Goal: Information Seeking & Learning: Compare options

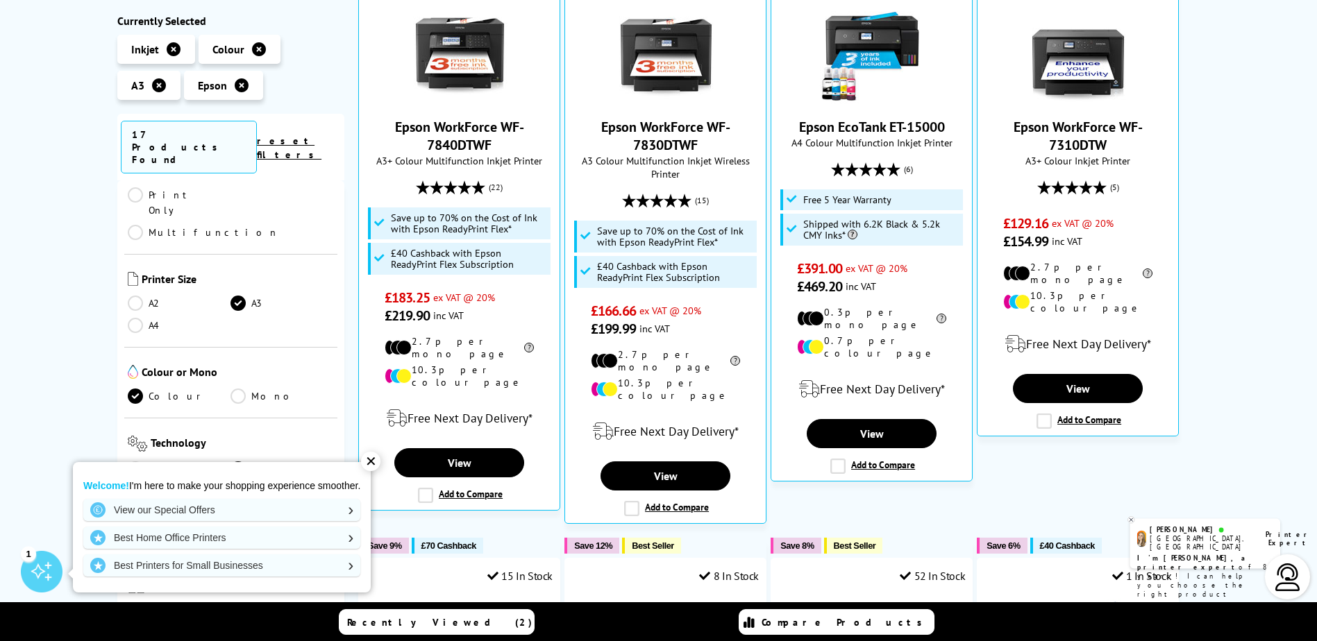
scroll to position [347, 0]
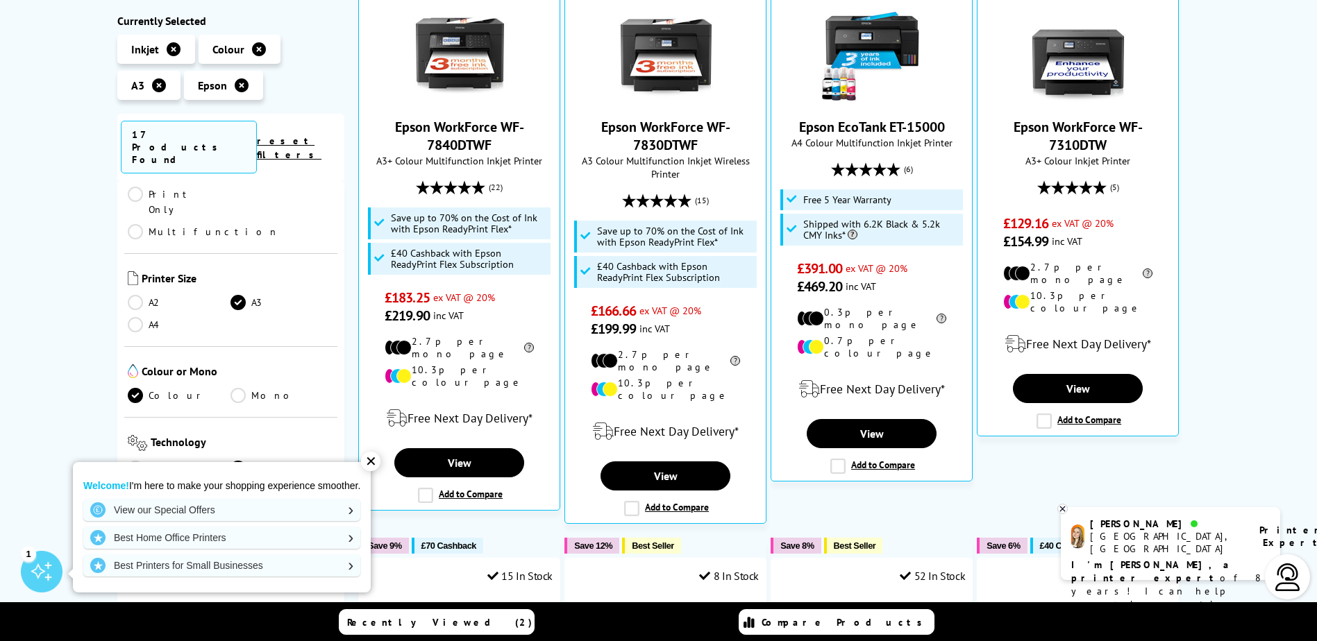
click at [136, 532] on link "Low Running Cost" at bounding box center [231, 539] width 207 height 15
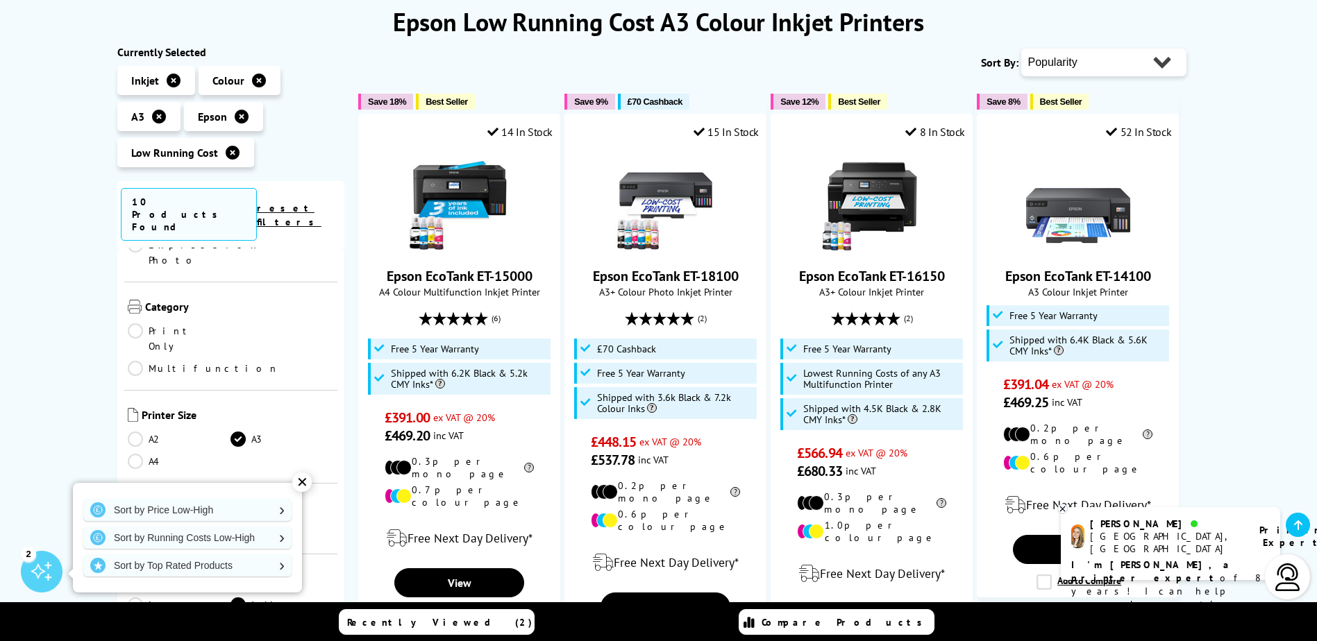
scroll to position [208, 0]
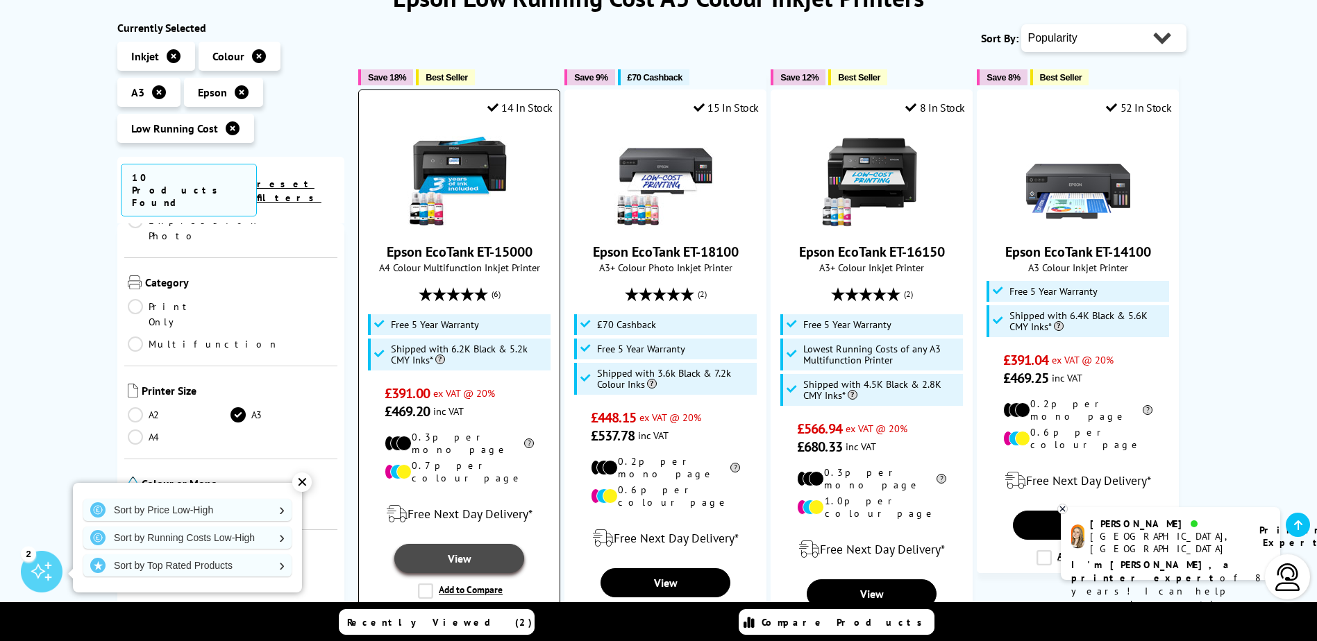
click at [457, 544] on link "View" at bounding box center [458, 558] width 129 height 29
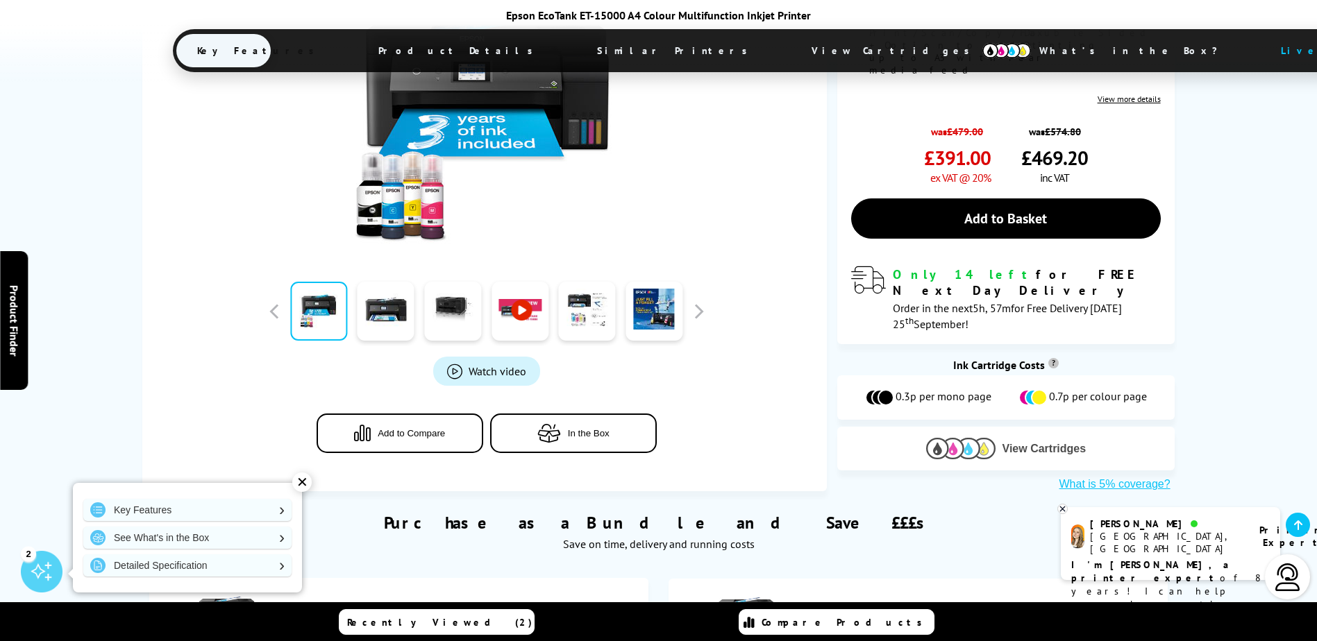
click at [1013, 443] on span "View Cartridges" at bounding box center [1044, 449] width 84 height 12
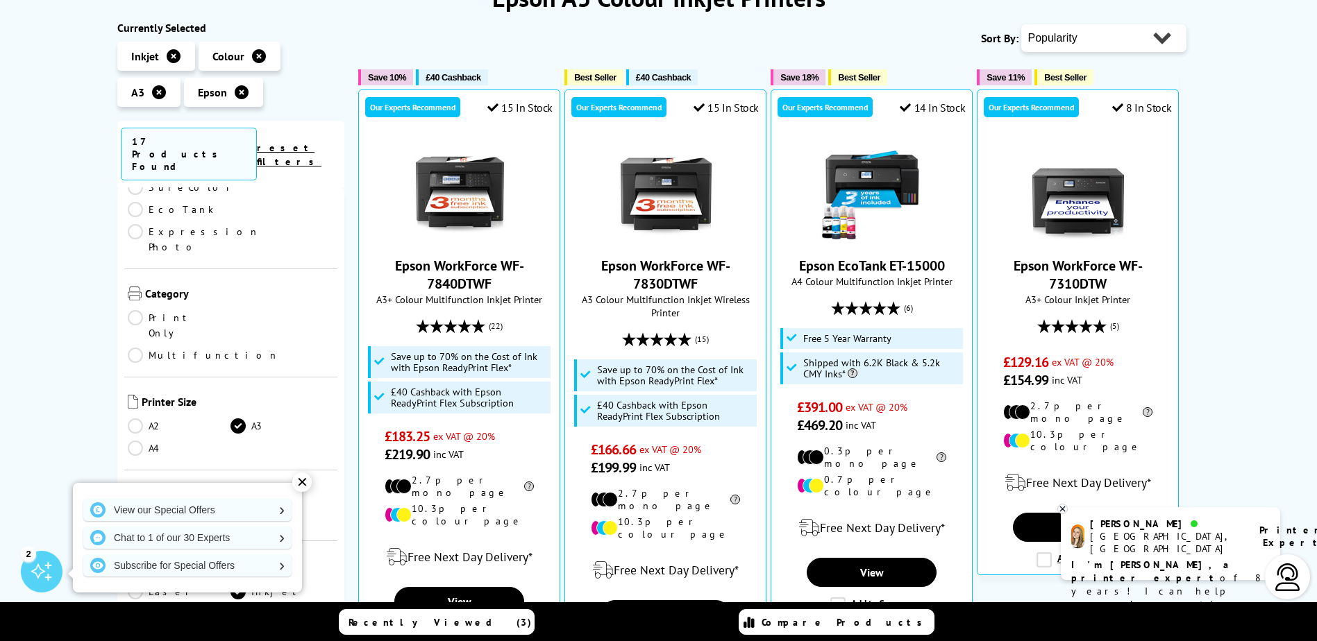
scroll to position [278, 0]
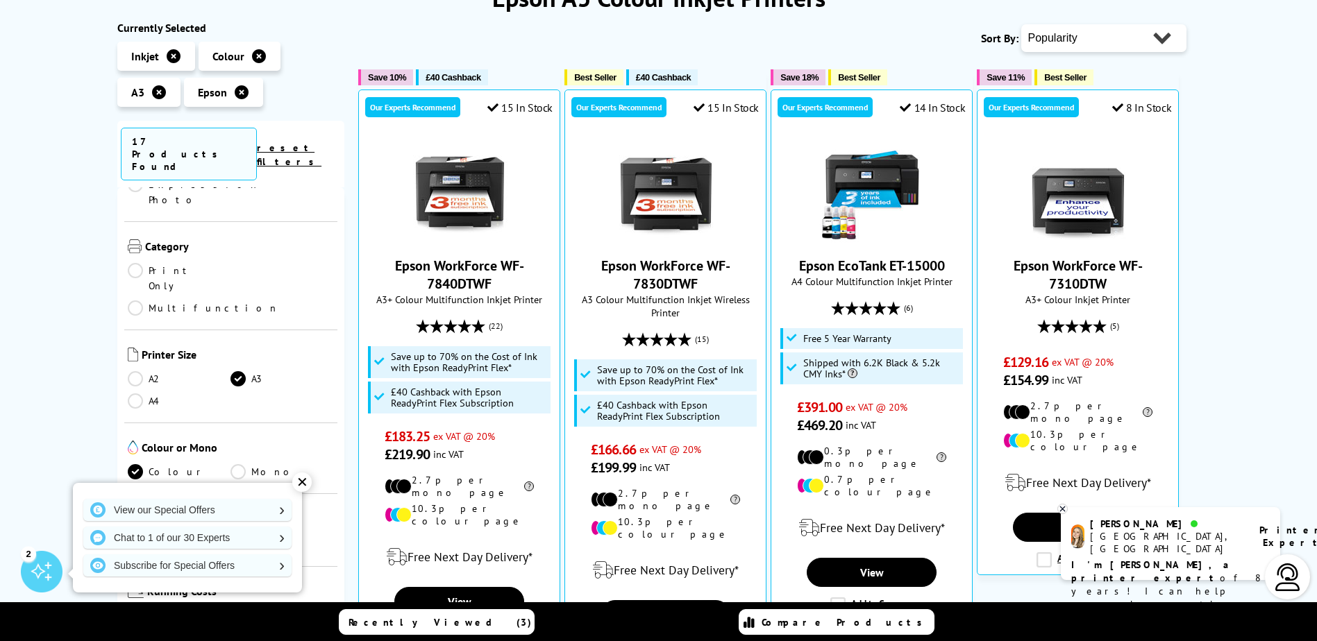
click at [139, 393] on link "A4" at bounding box center [179, 400] width 103 height 15
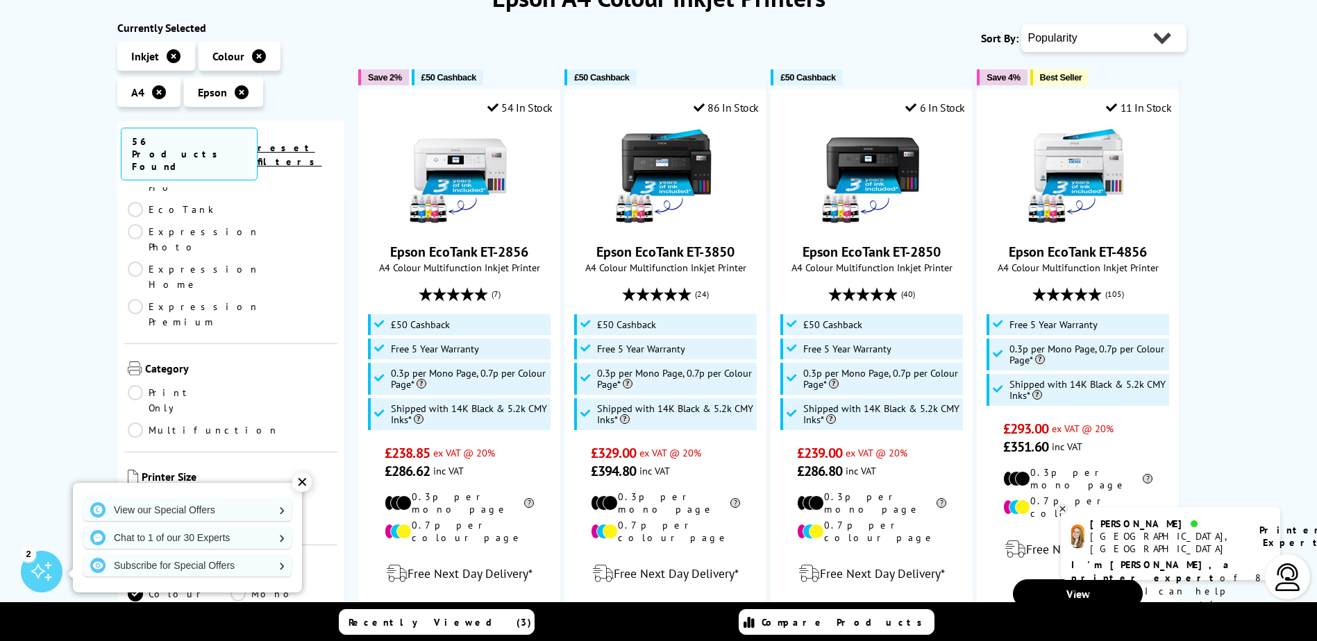
scroll to position [139, 0]
click at [135, 271] on link "EcoTank" at bounding box center [179, 278] width 103 height 15
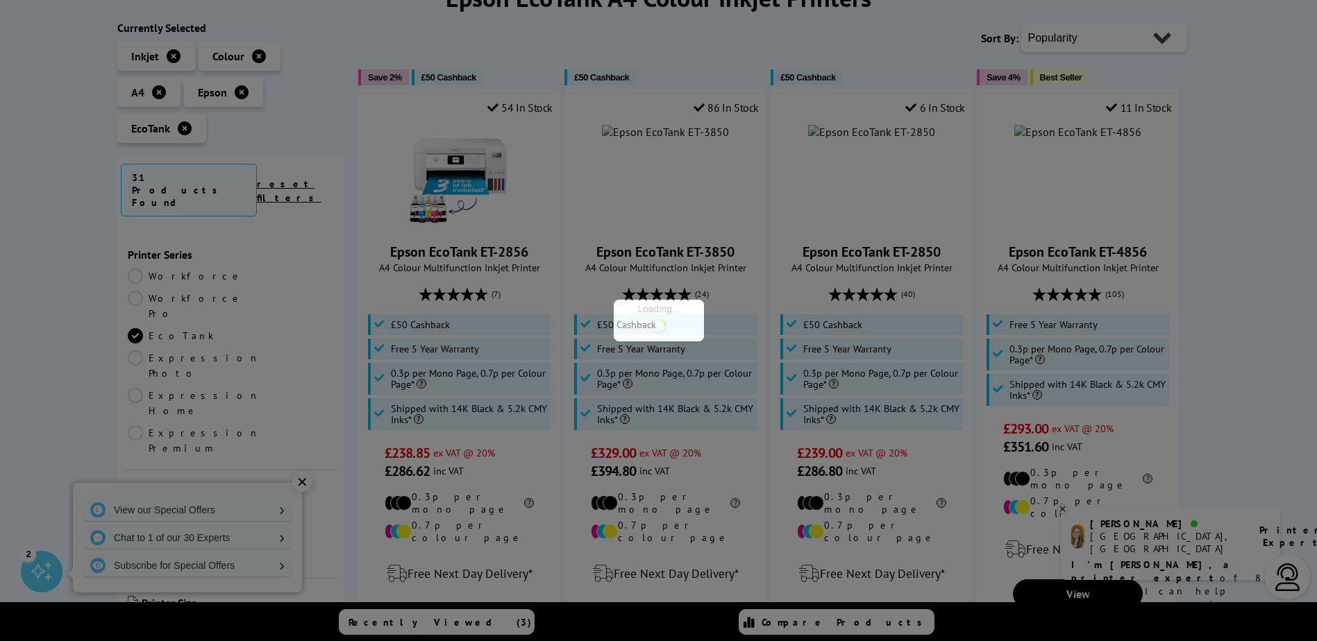
scroll to position [139, 0]
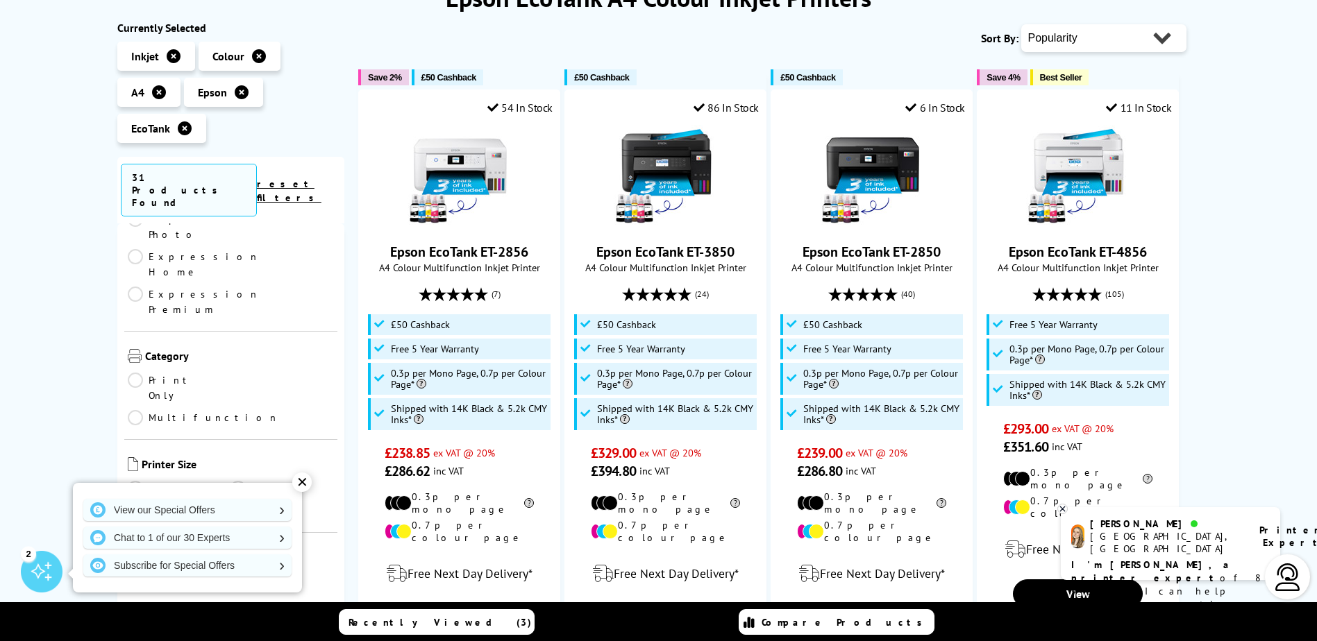
click at [238, 481] on link "A3" at bounding box center [281, 488] width 103 height 15
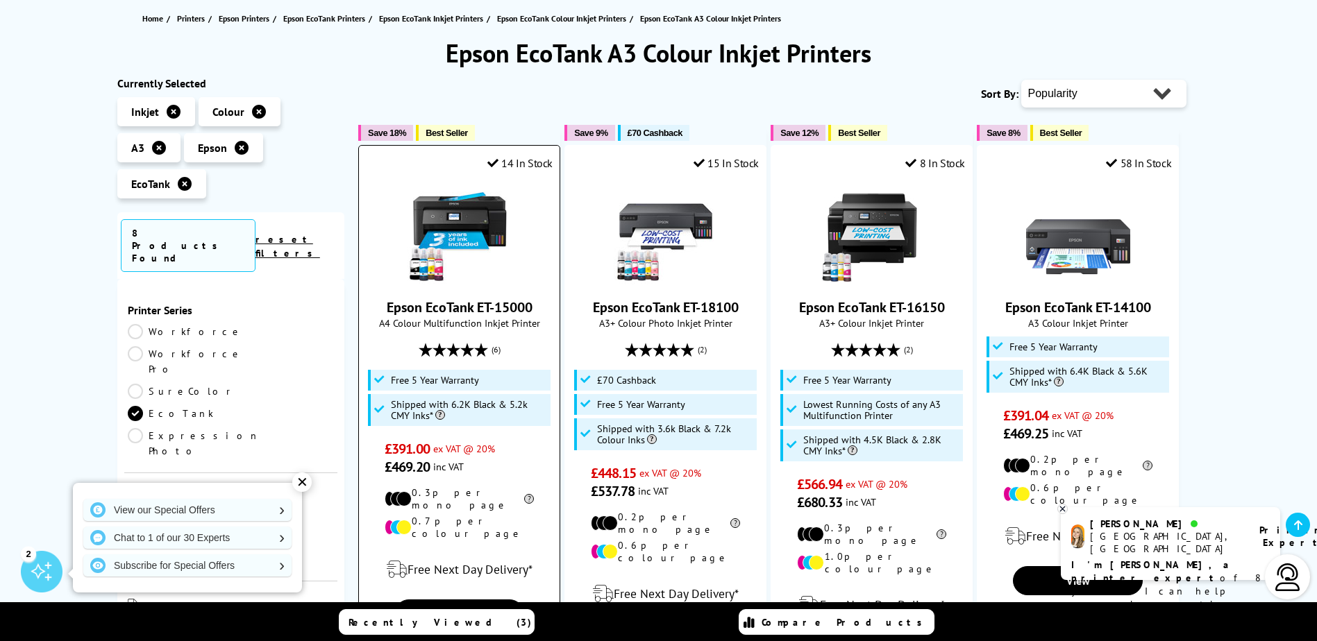
scroll to position [139, 0]
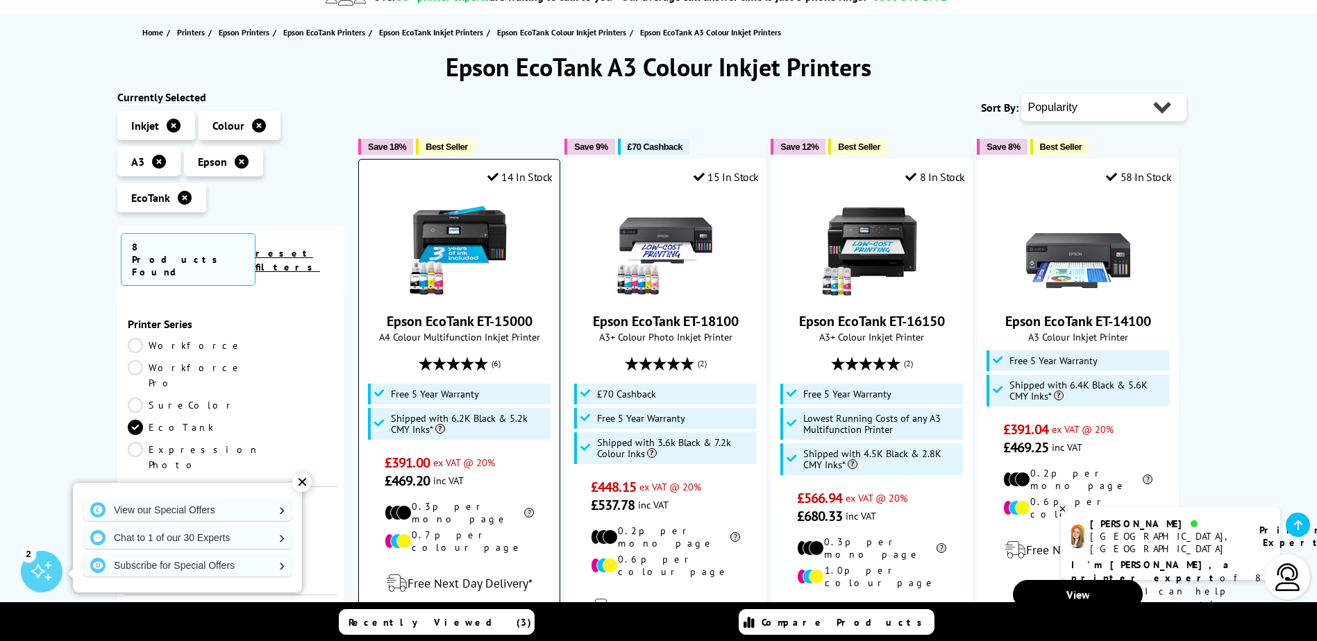
click at [484, 321] on link "Epson EcoTank ET-15000" at bounding box center [460, 321] width 146 height 18
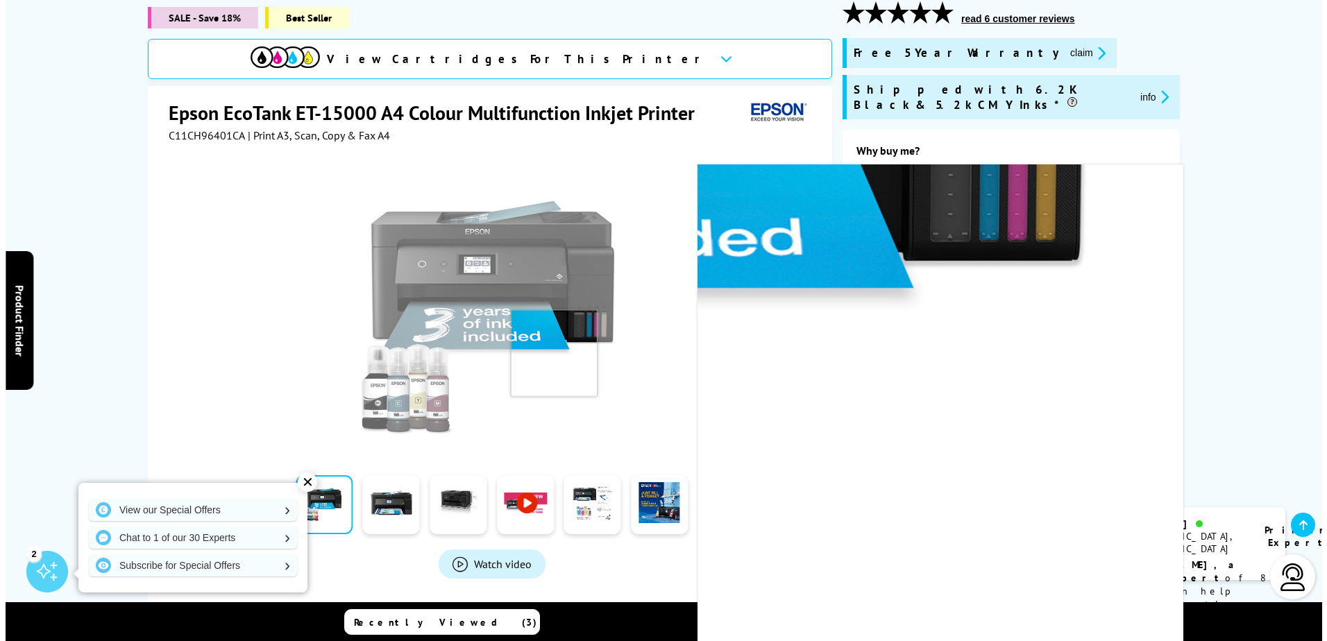
scroll to position [208, 0]
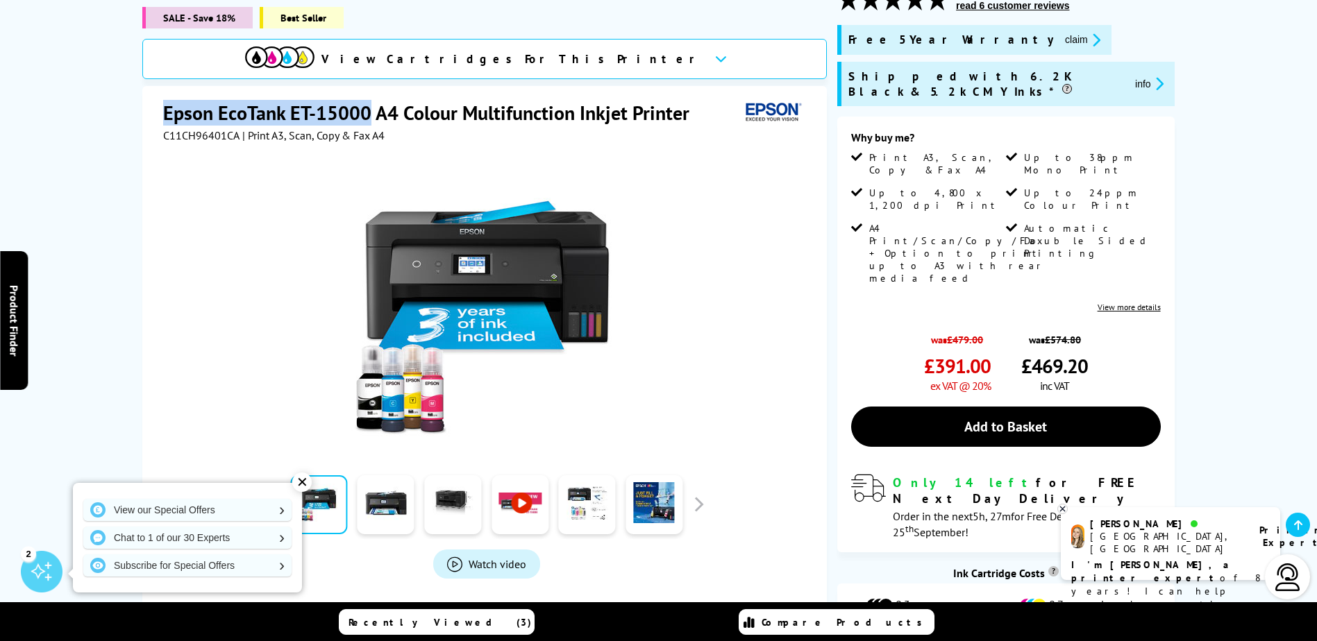
drag, startPoint x: 164, startPoint y: 94, endPoint x: 366, endPoint y: 93, distance: 202.0
click at [366, 100] on h1 "Epson EcoTank ET-15000 A4 Colour Multifunction Inkjet Printer" at bounding box center [433, 113] width 540 height 26
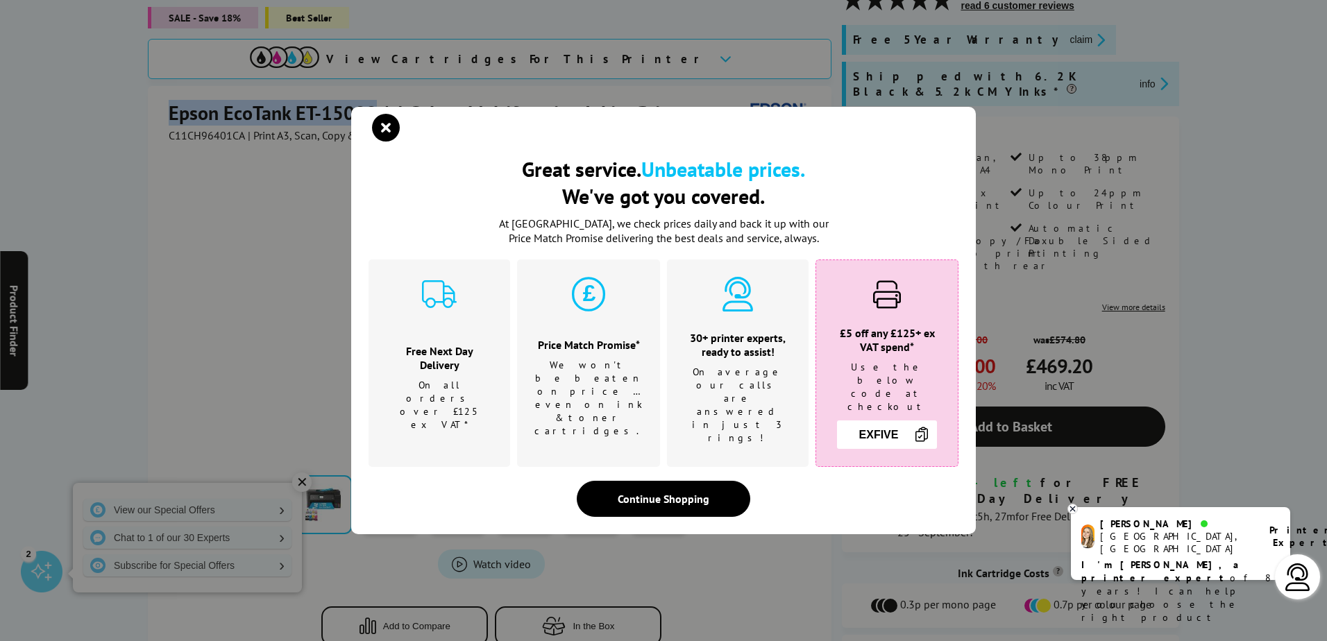
copy h1 "Epson EcoTank ET-15000"
